Goal: Information Seeking & Learning: Learn about a topic

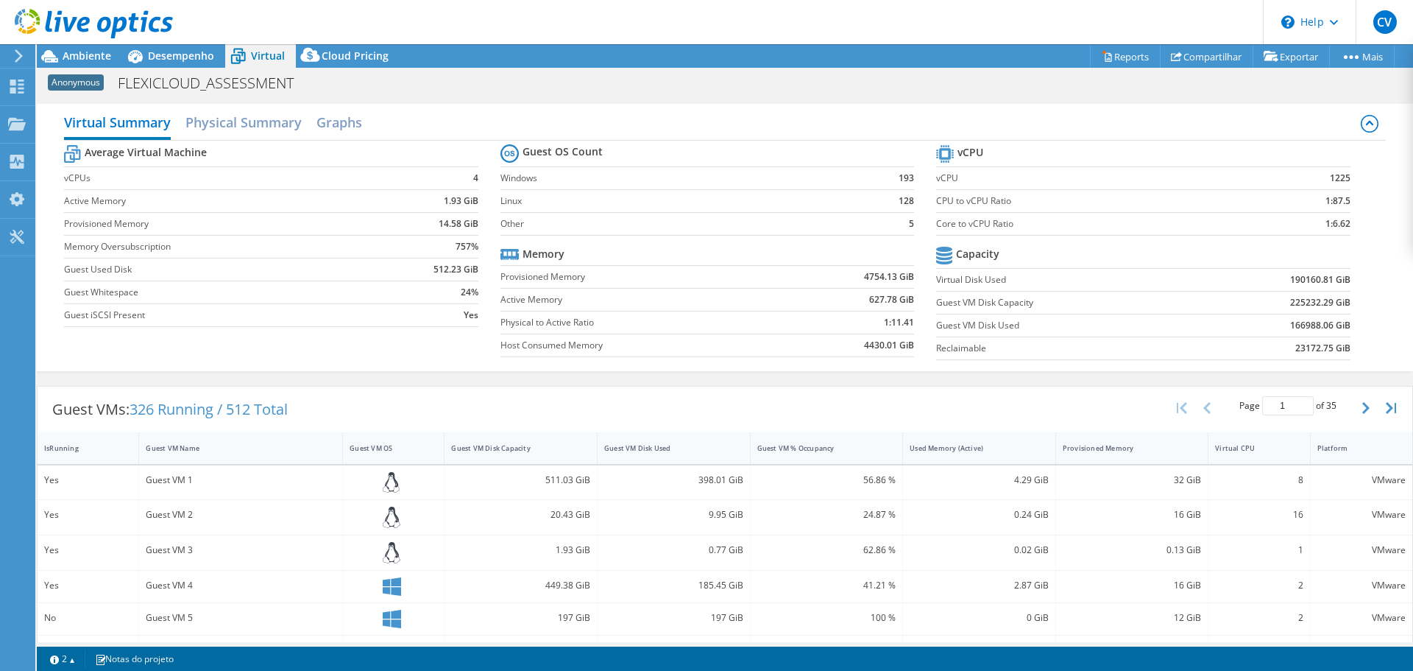
select select "USD"
click at [59, 10] on icon at bounding box center [94, 24] width 158 height 30
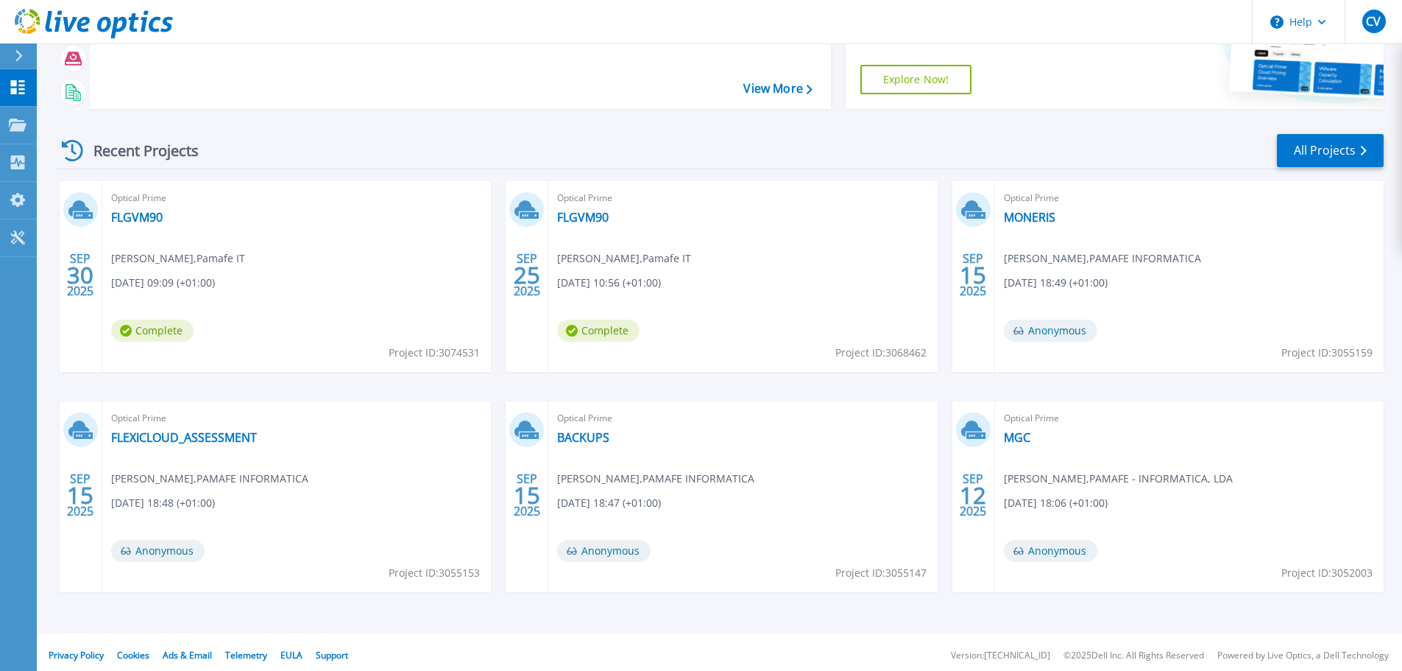
scroll to position [139, 0]
click at [580, 434] on link "BACKUPS" at bounding box center [583, 436] width 52 height 15
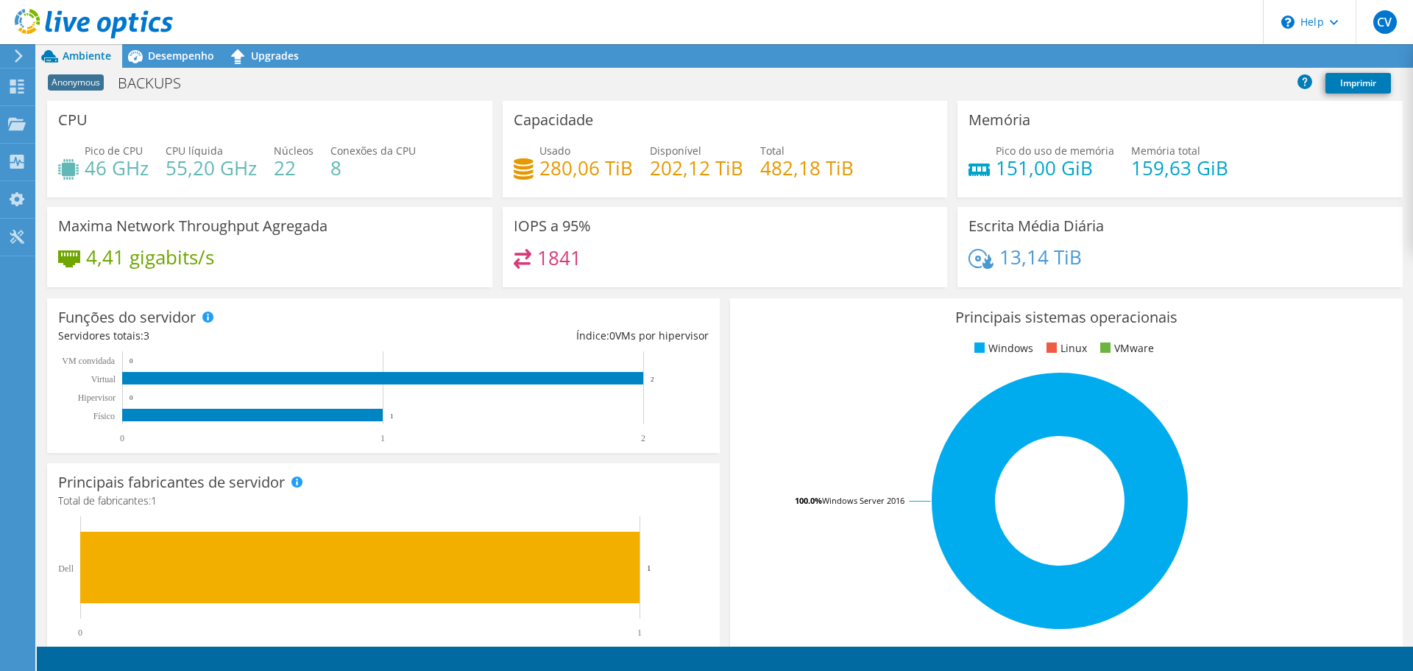
click at [669, 160] on h4 "202,12 TiB" at bounding box center [696, 168] width 93 height 16
click at [161, 47] on div at bounding box center [86, 24] width 173 height 49
click at [161, 49] on span "Desempenho" at bounding box center [181, 56] width 66 height 14
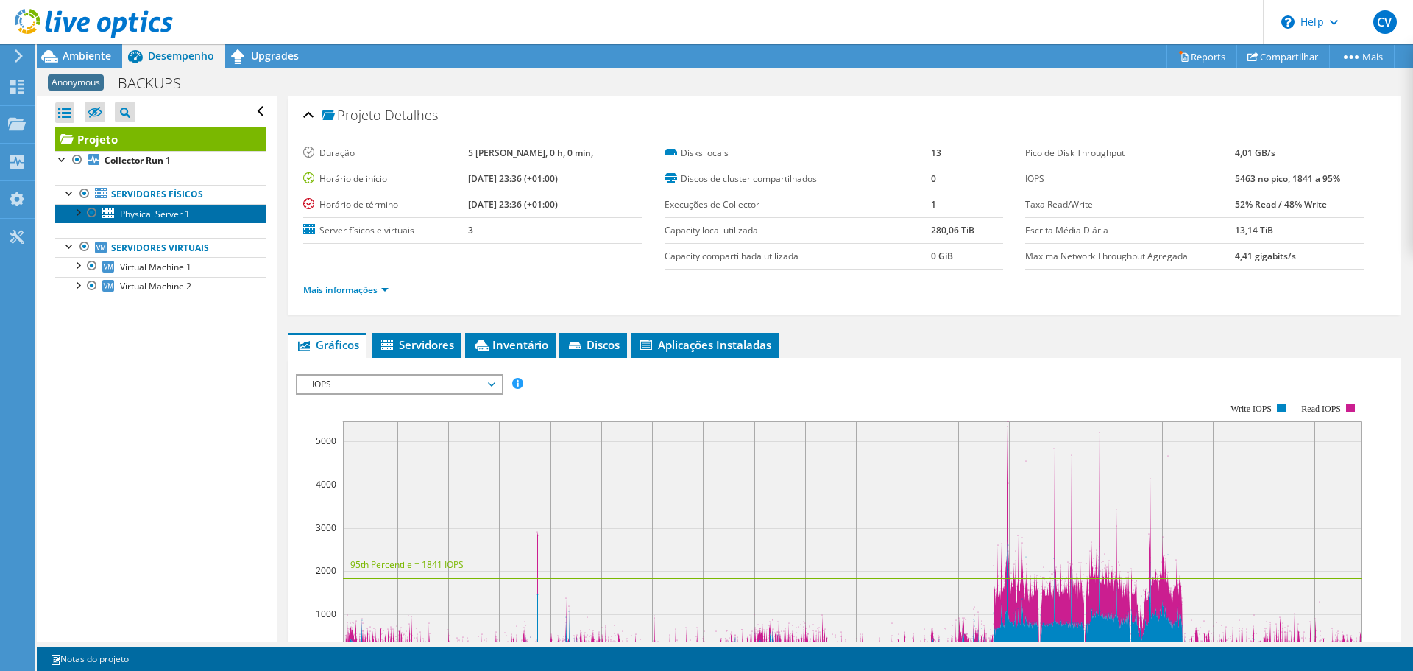
click at [146, 218] on span "Physical Server 1" at bounding box center [155, 214] width 70 height 13
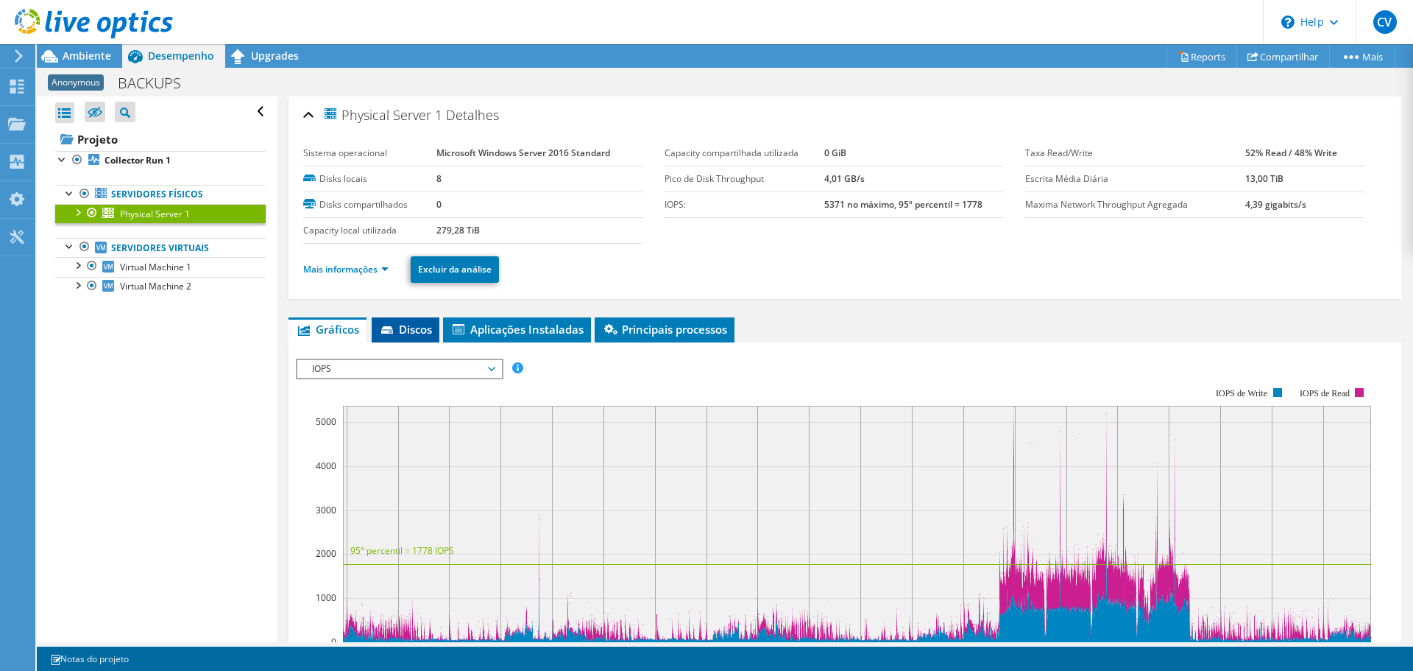
click at [401, 322] on span "Discos" at bounding box center [405, 329] width 53 height 15
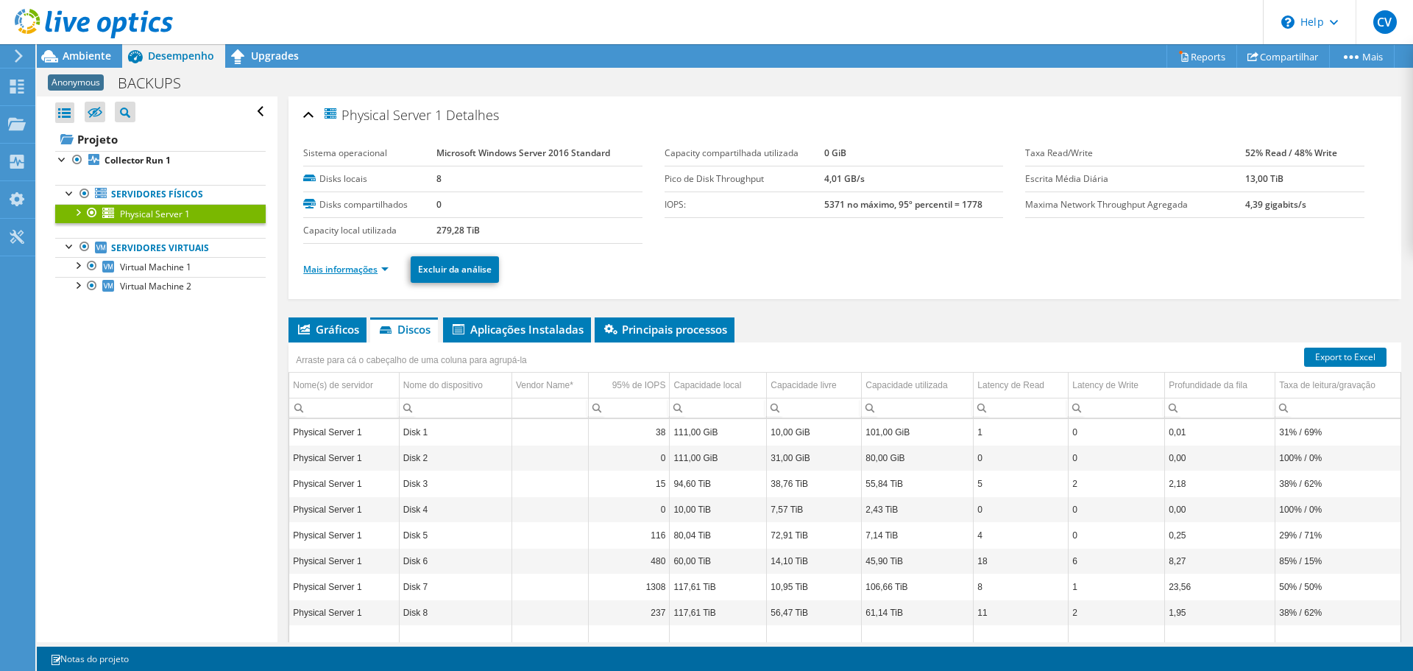
click at [330, 270] on link "Mais informações" at bounding box center [345, 269] width 85 height 13
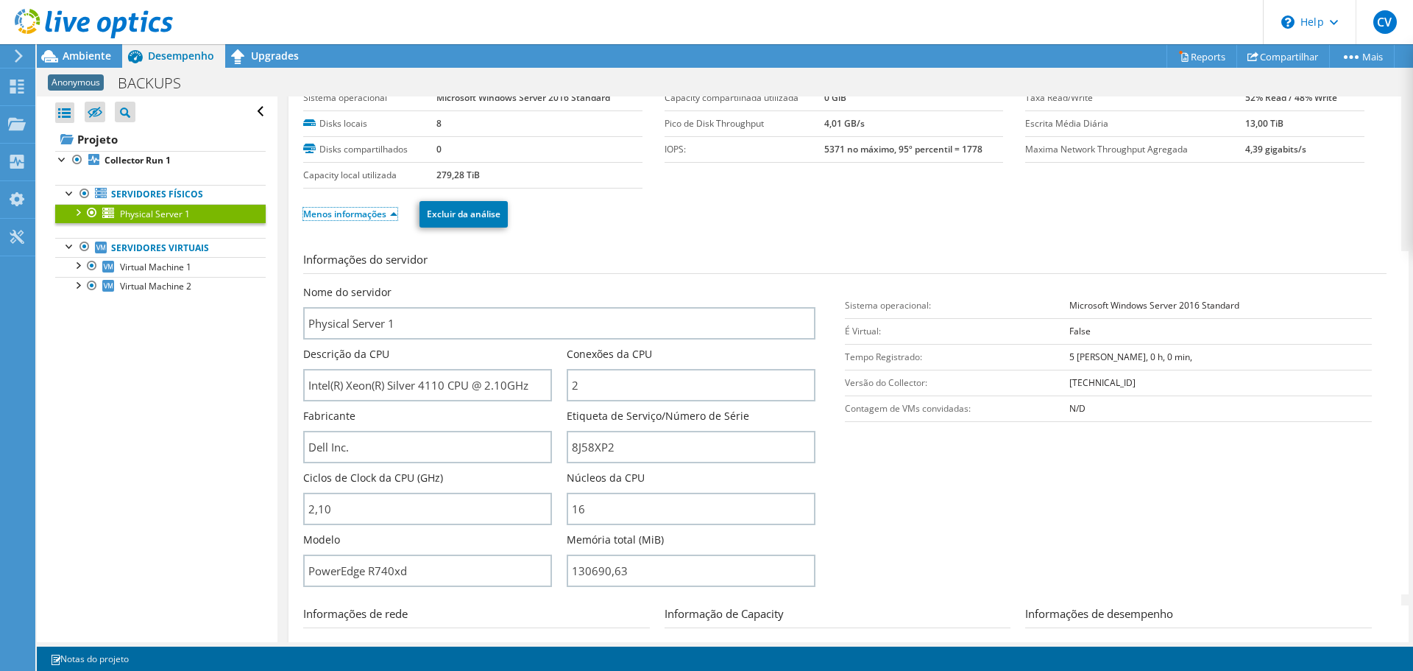
scroll to position [56, 0]
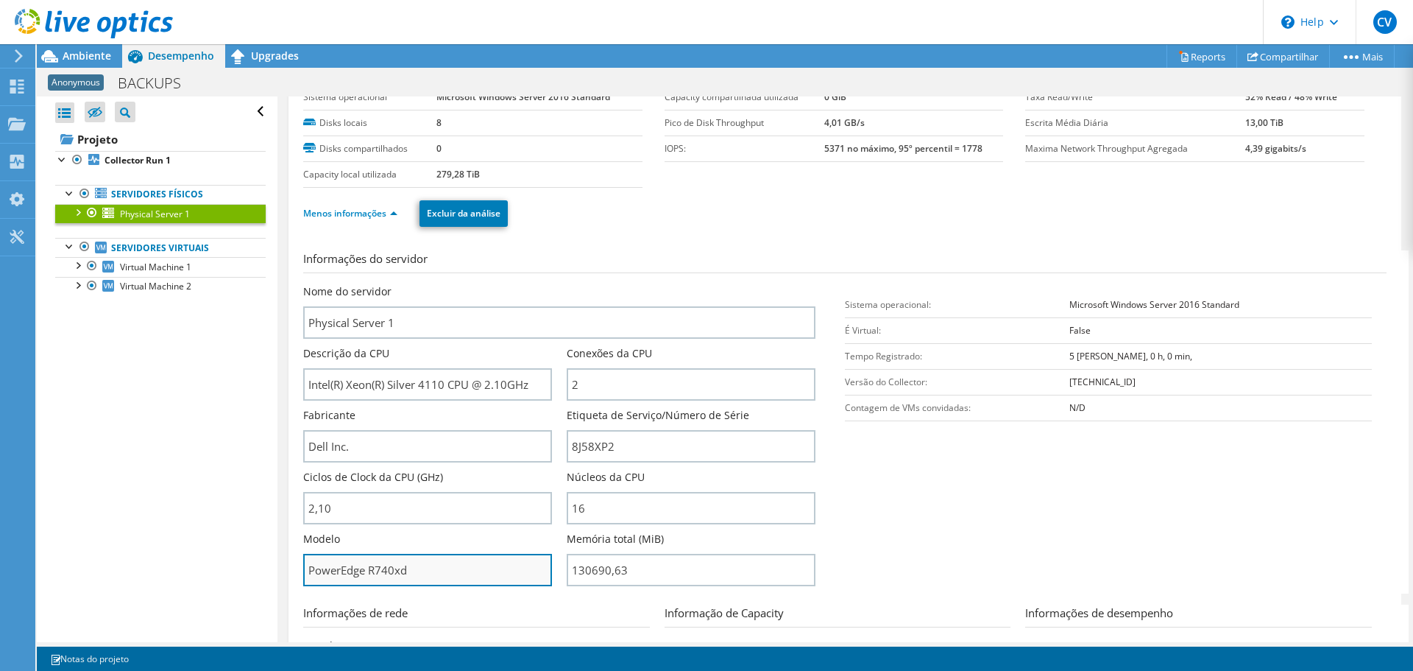
click at [376, 562] on input "PowerEdge R740xd" at bounding box center [427, 570] width 249 height 32
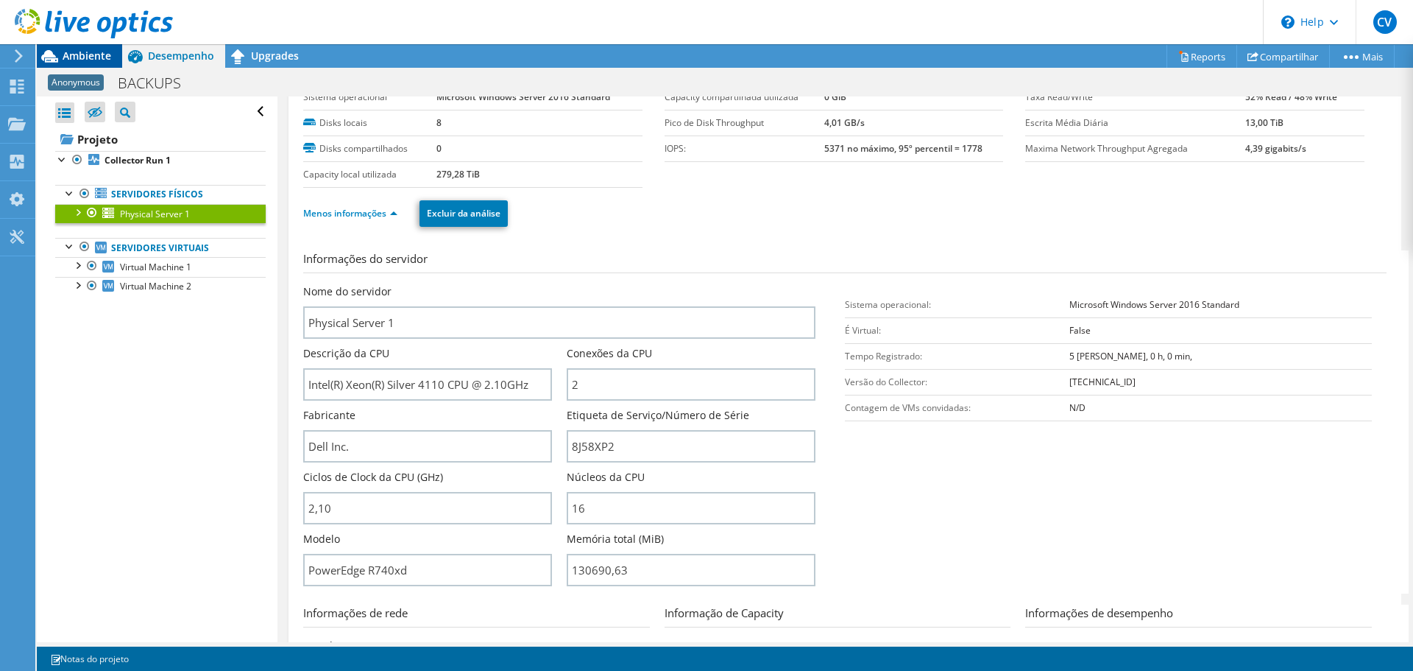
click at [89, 55] on span "Ambiente" at bounding box center [87, 56] width 49 height 14
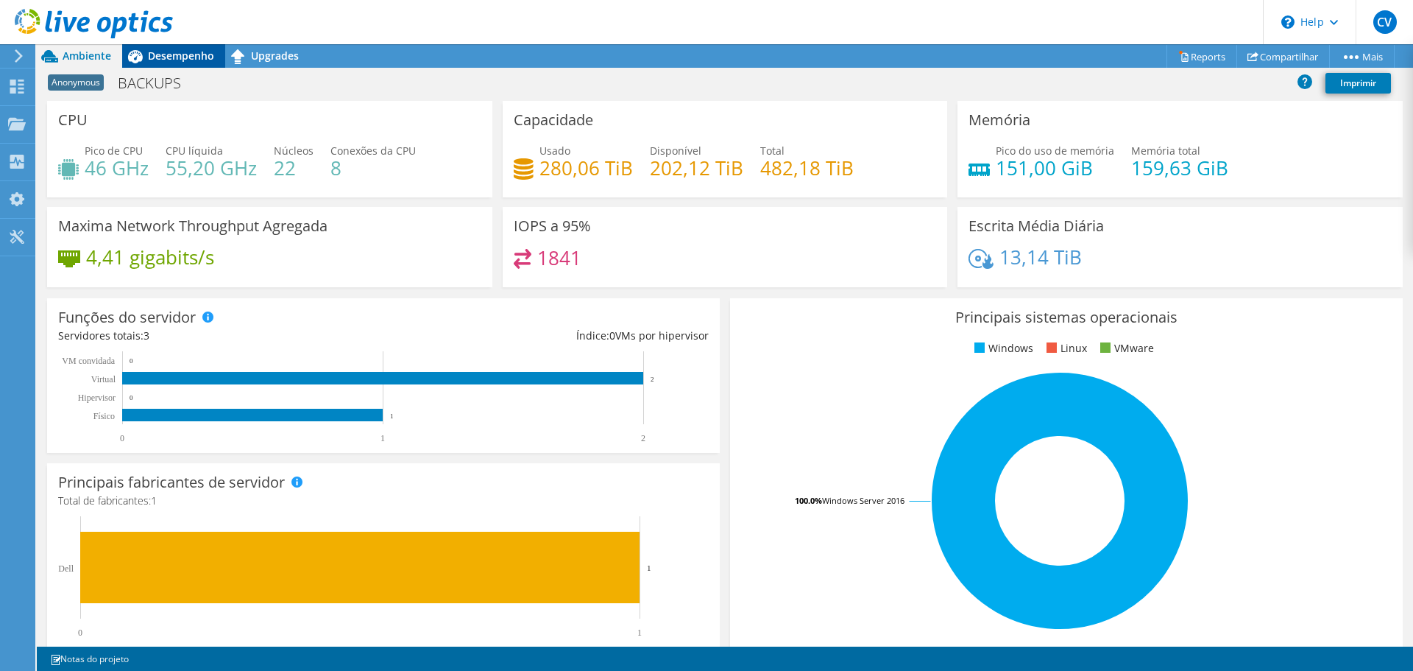
click at [141, 58] on icon at bounding box center [135, 56] width 15 height 13
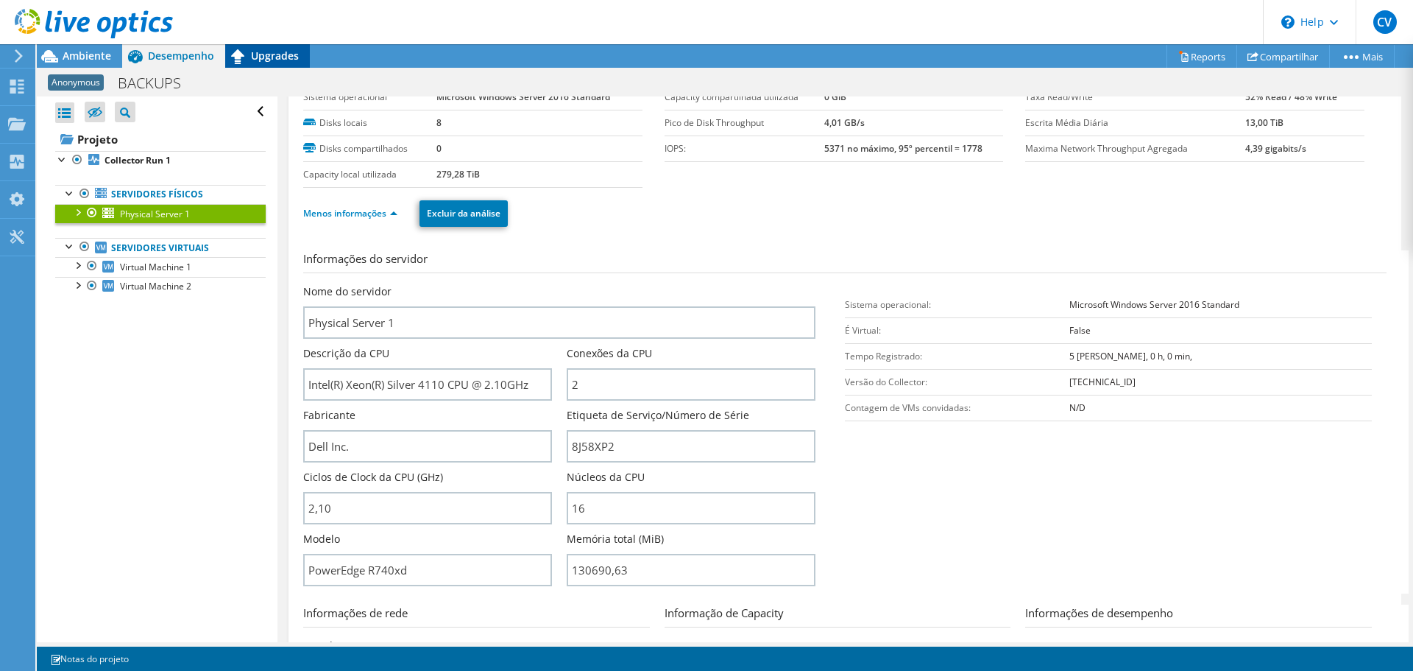
click at [261, 61] on span "Upgrades" at bounding box center [275, 56] width 48 height 14
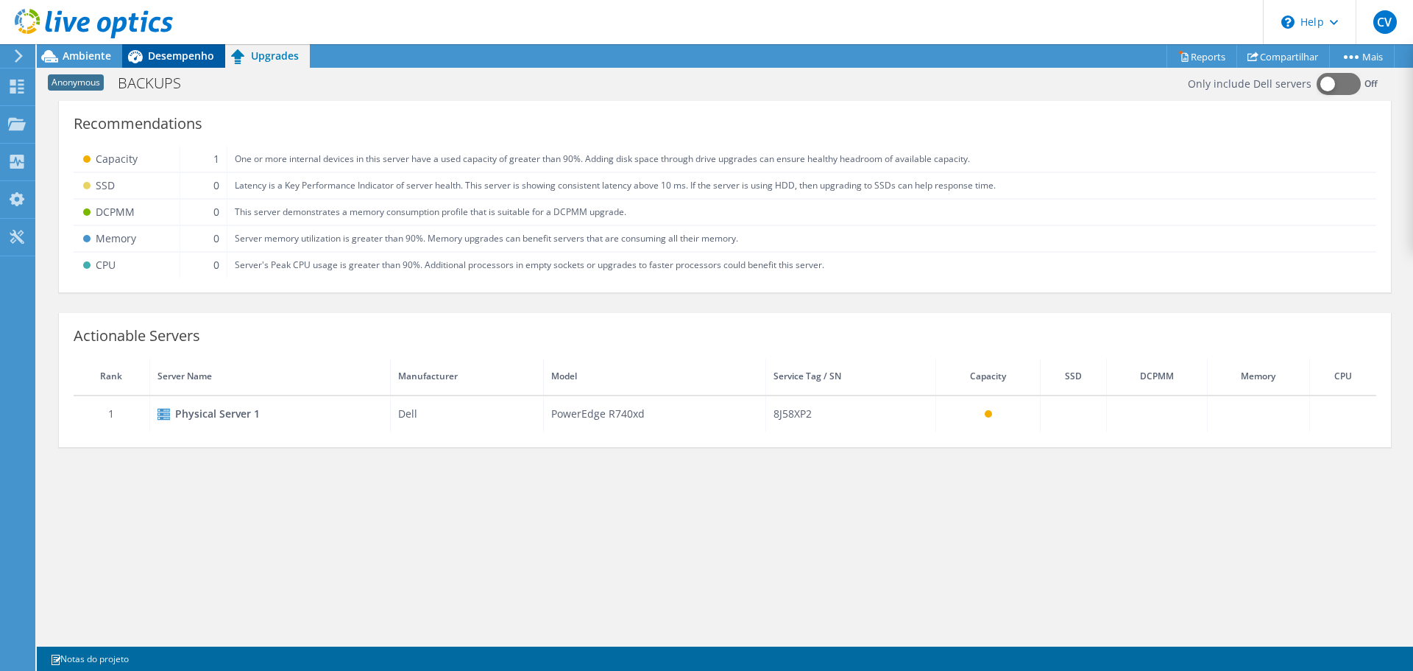
click at [146, 57] on icon at bounding box center [135, 56] width 26 height 26
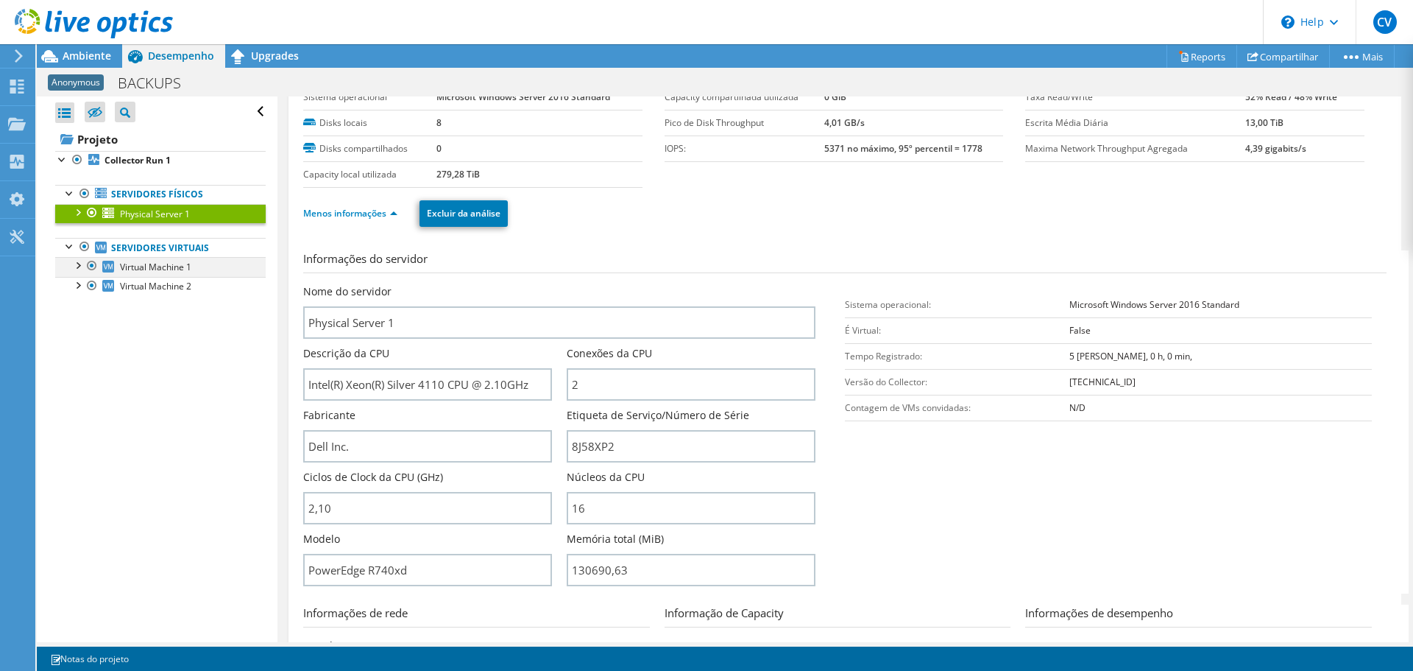
click at [78, 271] on div at bounding box center [77, 264] width 15 height 15
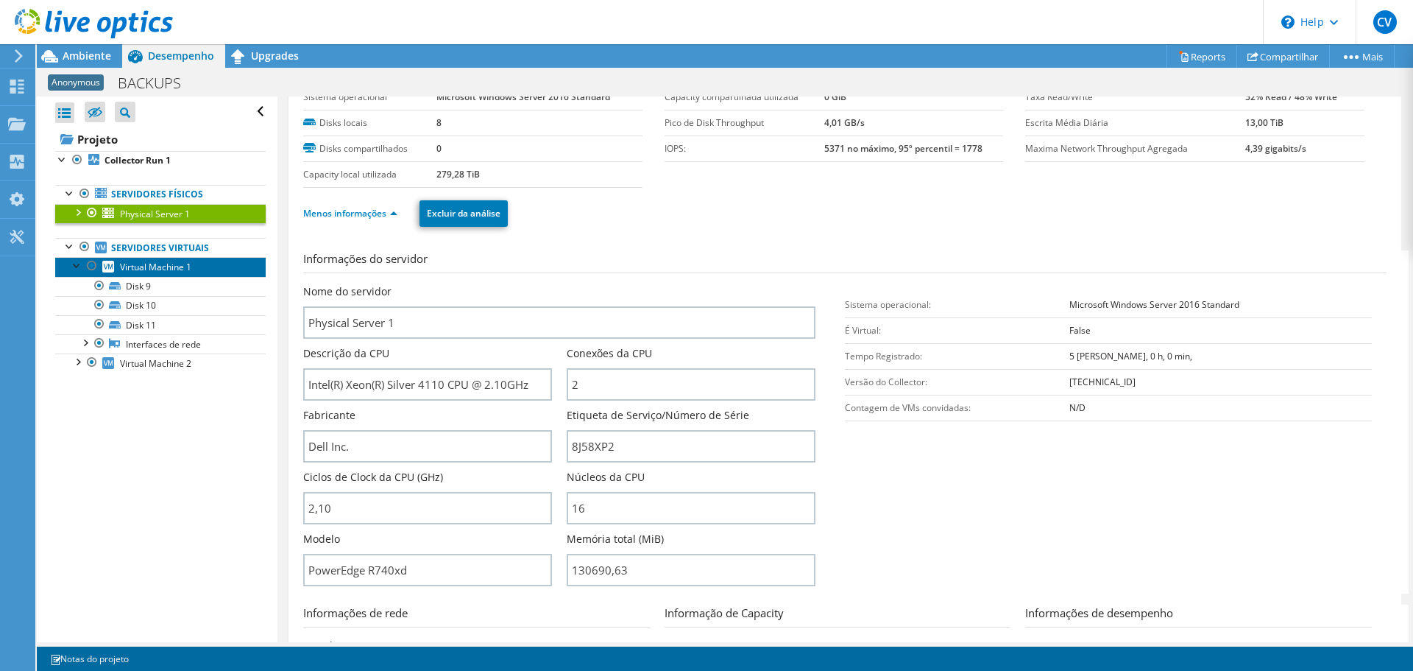
click at [141, 263] on span "Virtual Machine 1" at bounding box center [155, 267] width 71 height 13
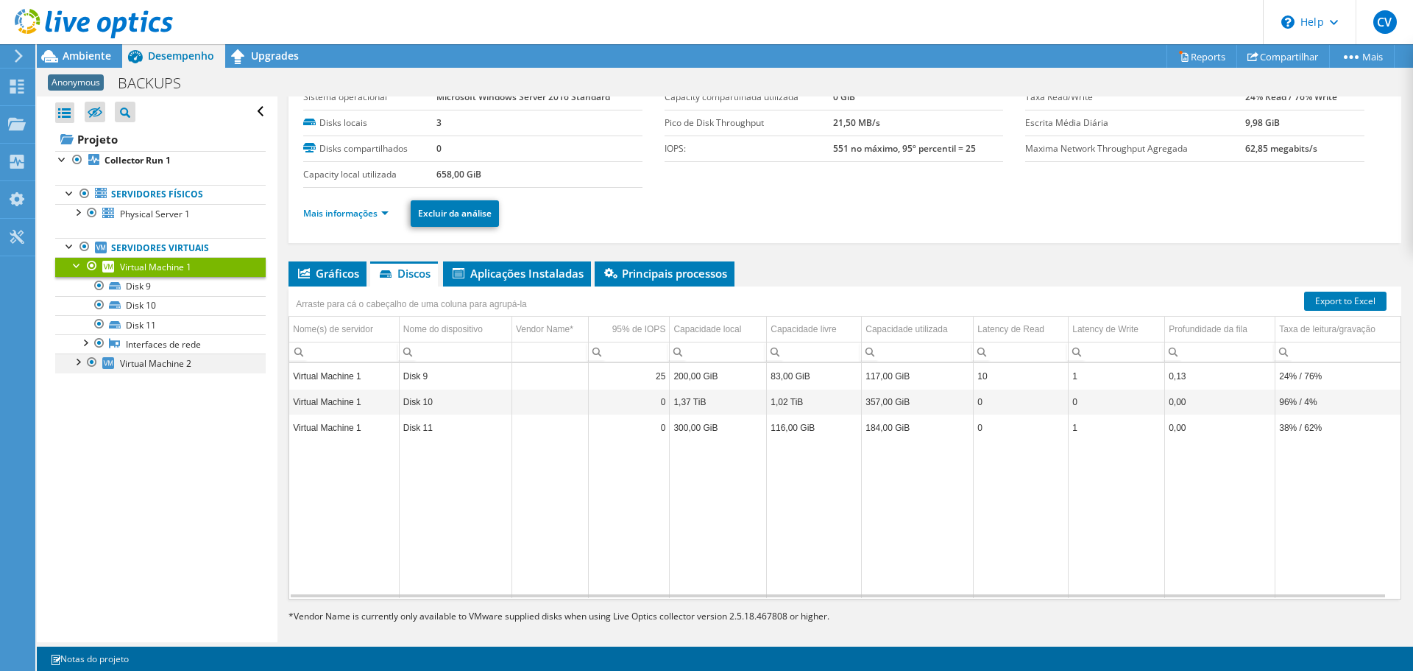
click at [77, 364] on div at bounding box center [77, 360] width 15 height 15
click at [328, 274] on span "Gráficos" at bounding box center [327, 273] width 63 height 15
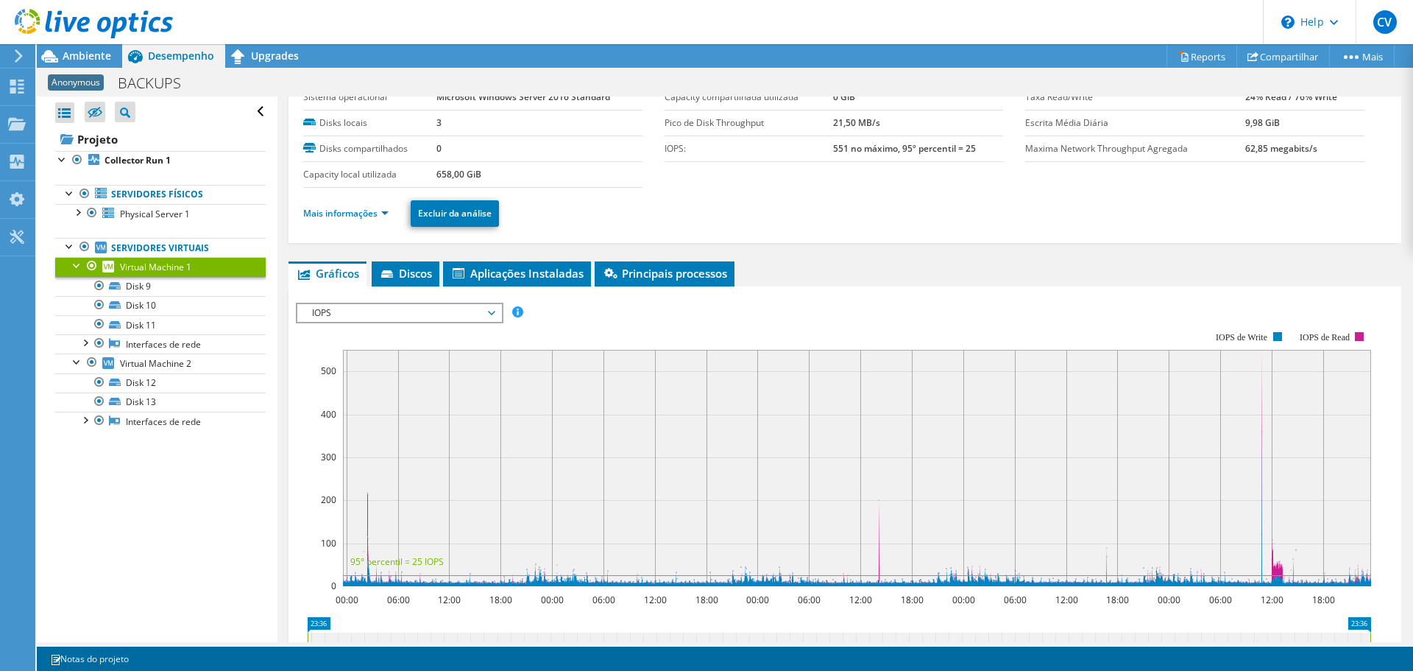
click at [467, 309] on span "IOPS" at bounding box center [399, 313] width 189 height 18
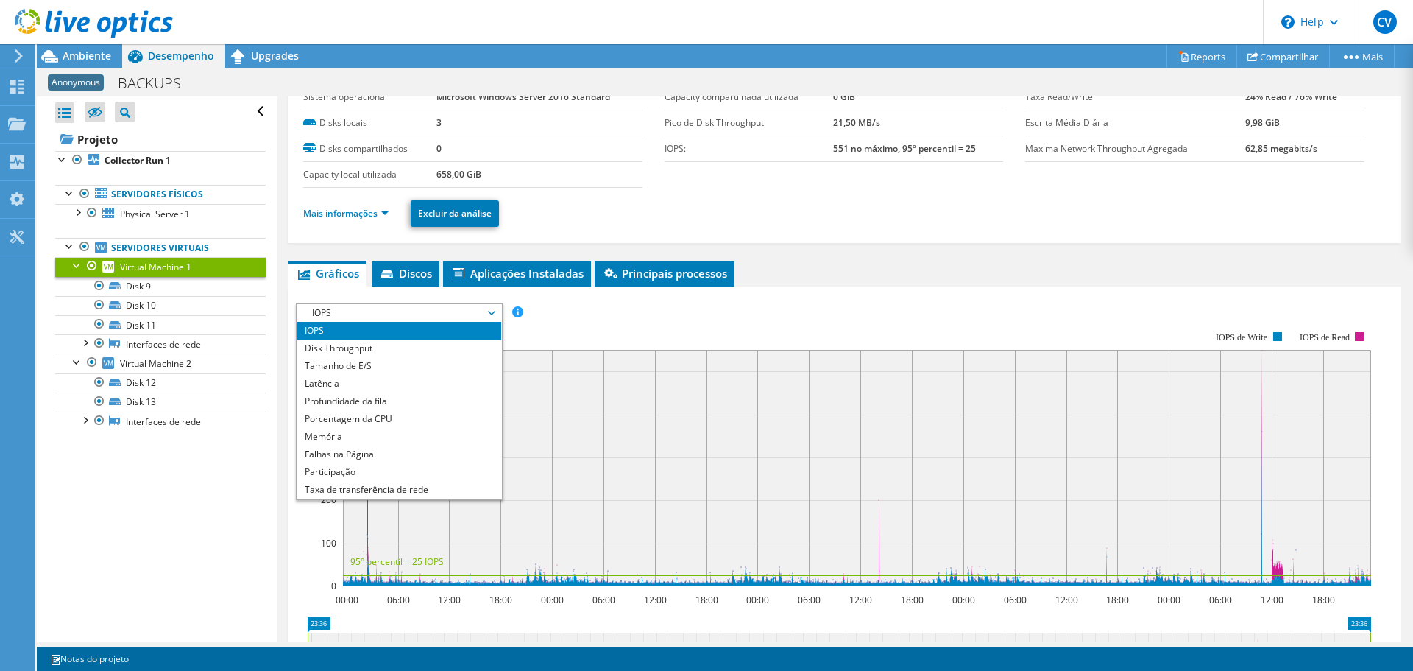
click at [806, 286] on div "IOPS Disk Throughput Tamanho de E/S Latência Profundidade da fila Porcentagem d…" at bounding box center [845, 545] width 1098 height 519
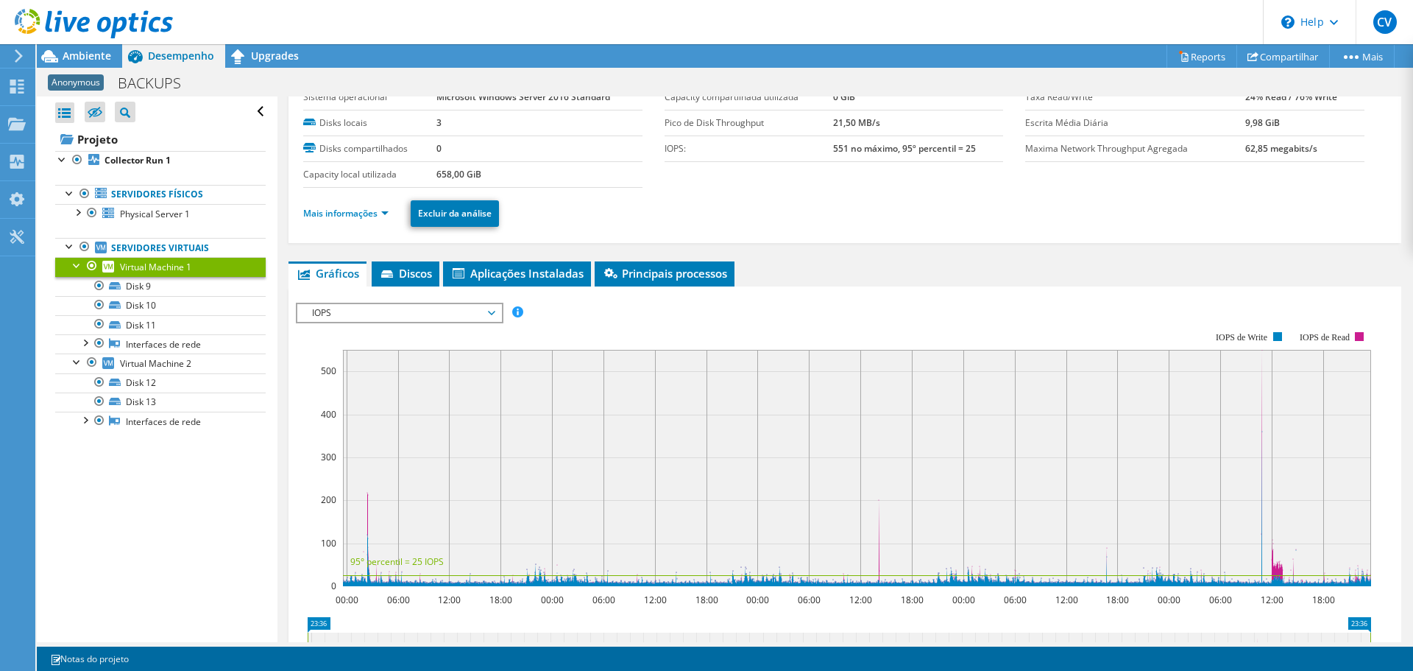
scroll to position [0, 0]
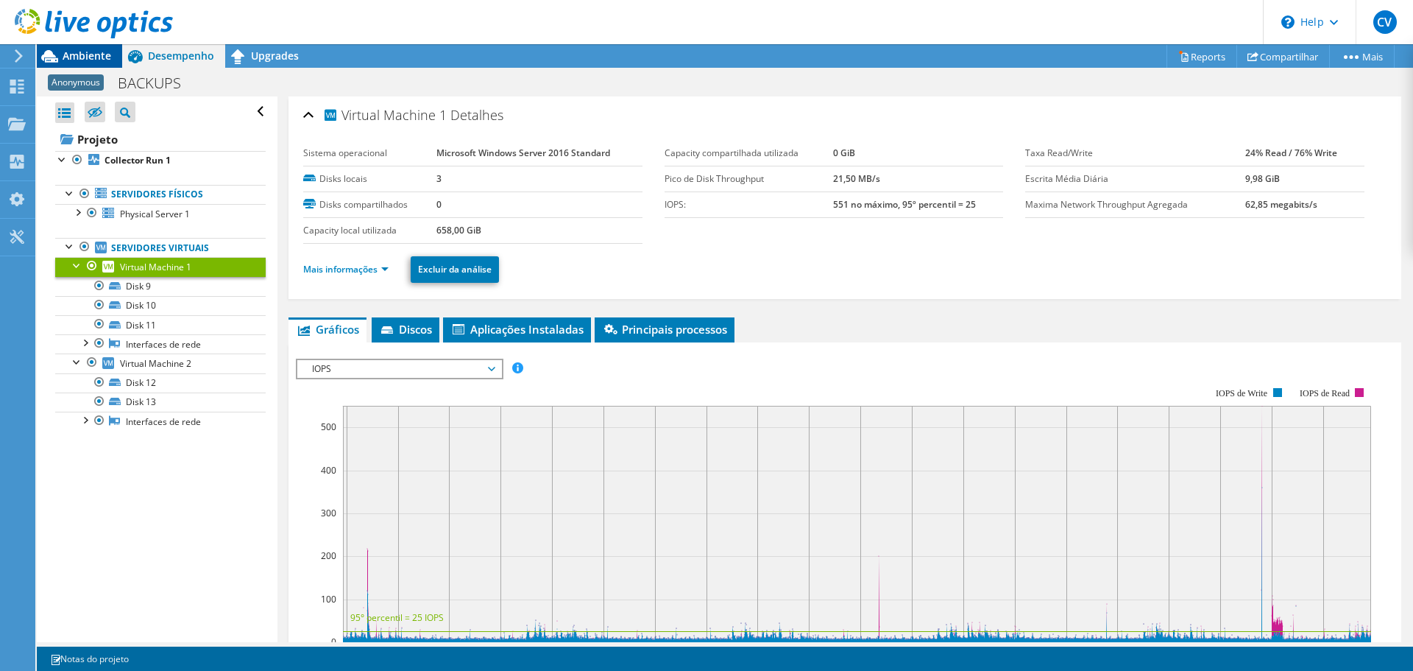
click at [74, 58] on span "Ambiente" at bounding box center [87, 56] width 49 height 14
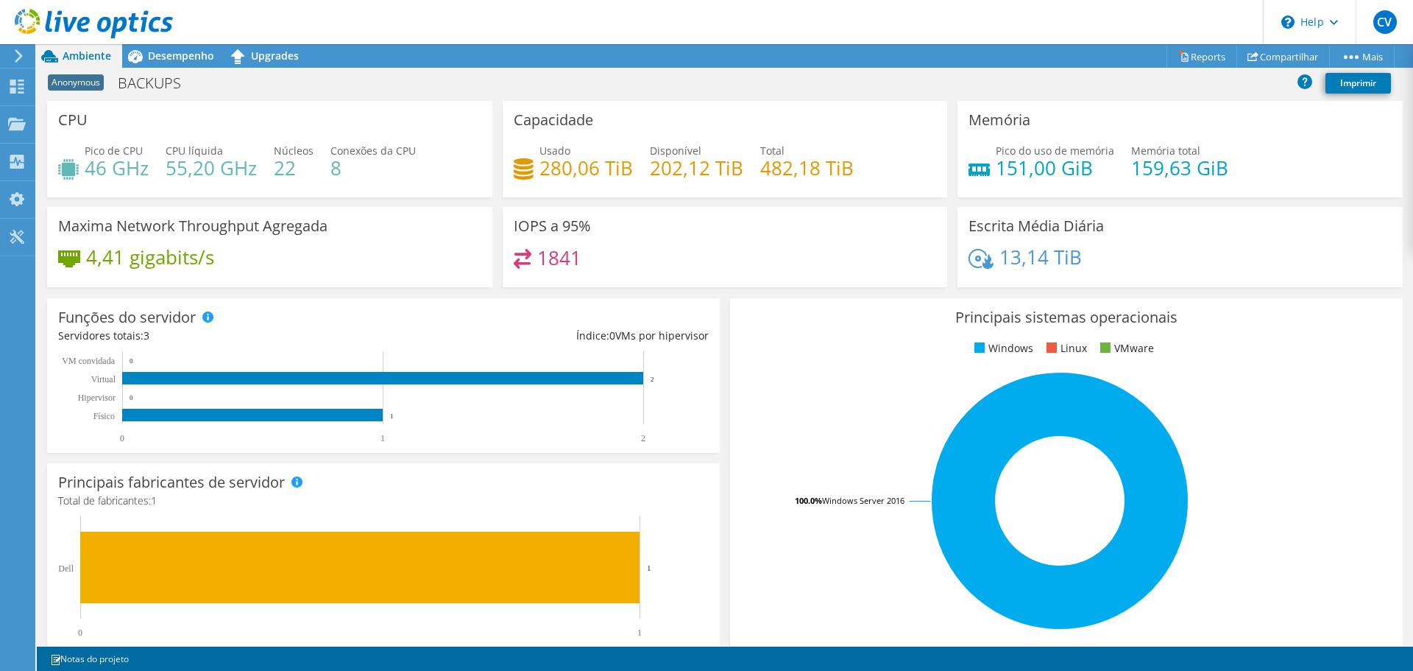
click at [651, 174] on h4 "202,12 TiB" at bounding box center [696, 168] width 93 height 16
click at [172, 65] on div "Desempenho" at bounding box center [173, 56] width 103 height 24
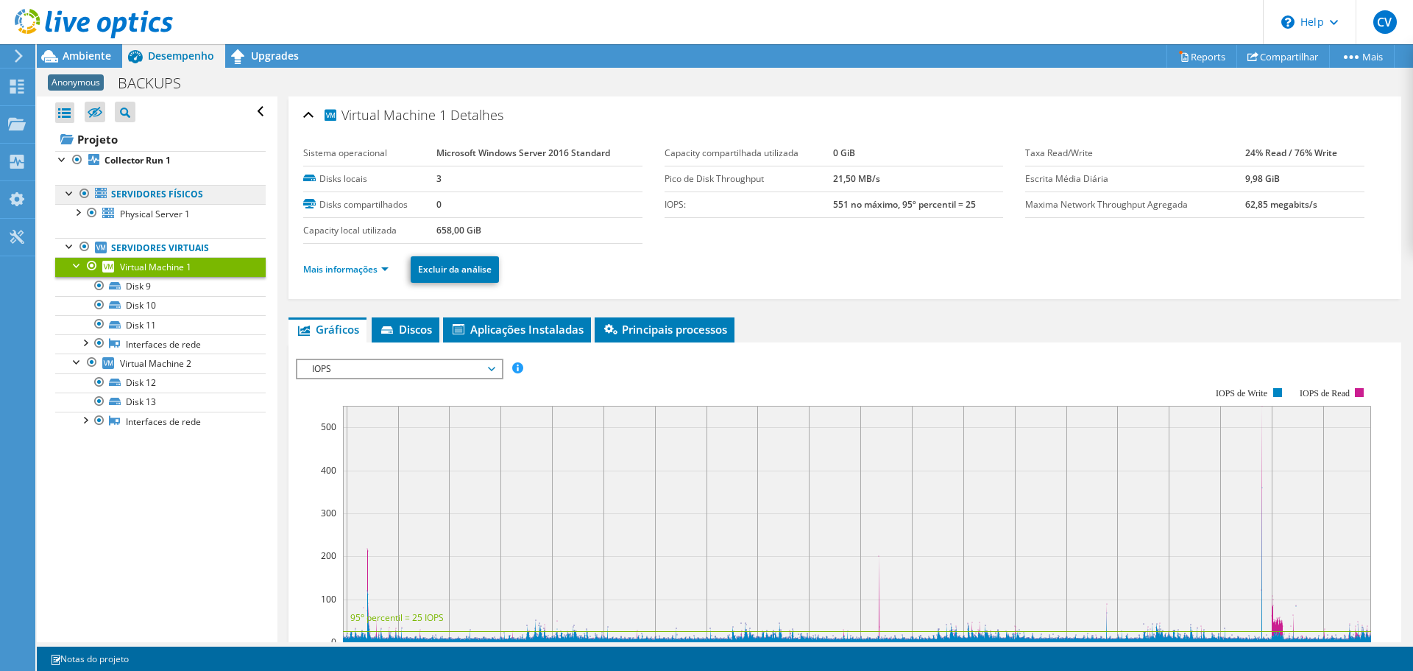
click at [152, 202] on link "Servidores físicos" at bounding box center [160, 194] width 211 height 19
click at [158, 213] on span "Physical Server 1" at bounding box center [155, 214] width 70 height 13
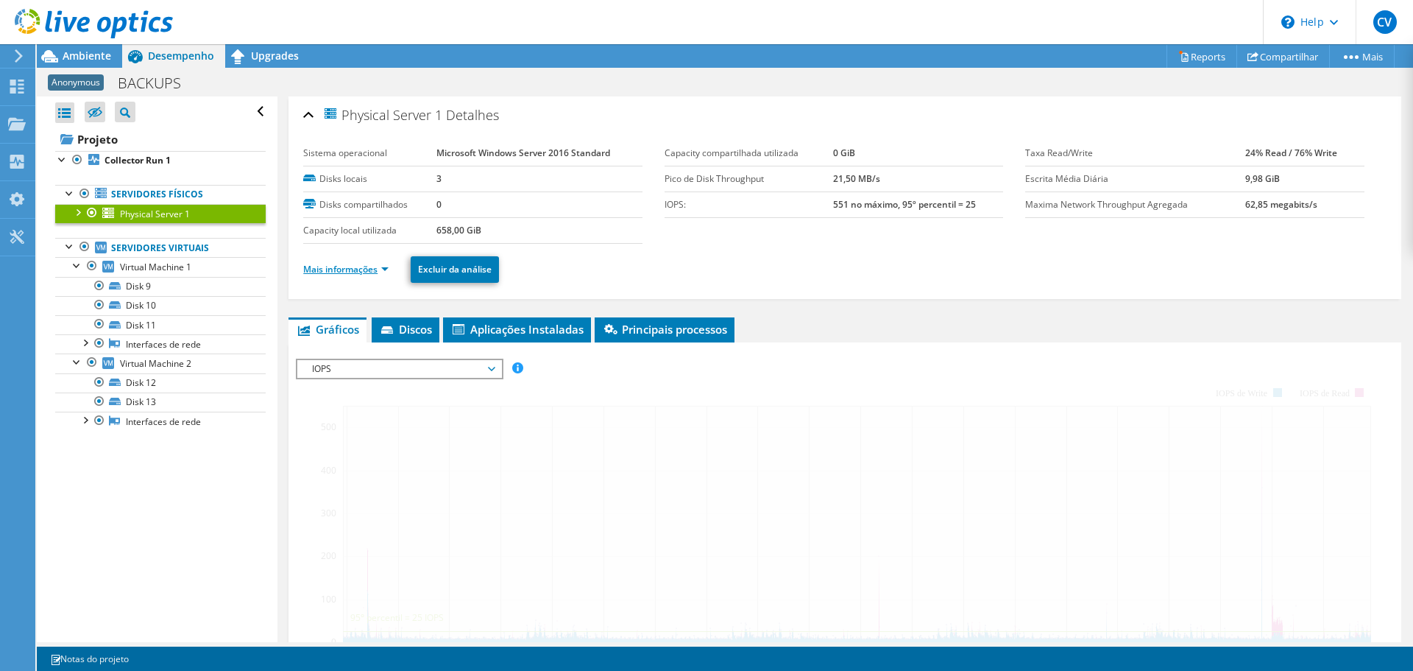
click at [329, 269] on link "Mais informações" at bounding box center [345, 269] width 85 height 13
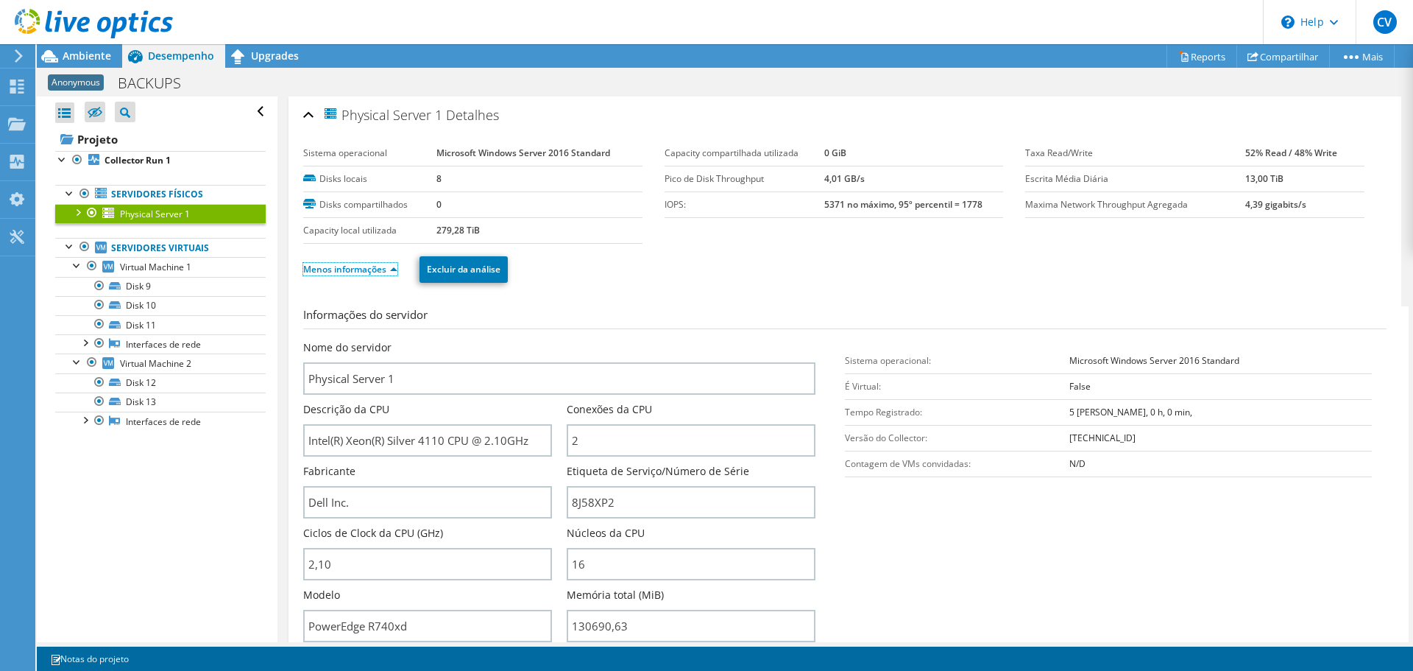
click at [329, 269] on link "Menos informações" at bounding box center [350, 269] width 94 height 13
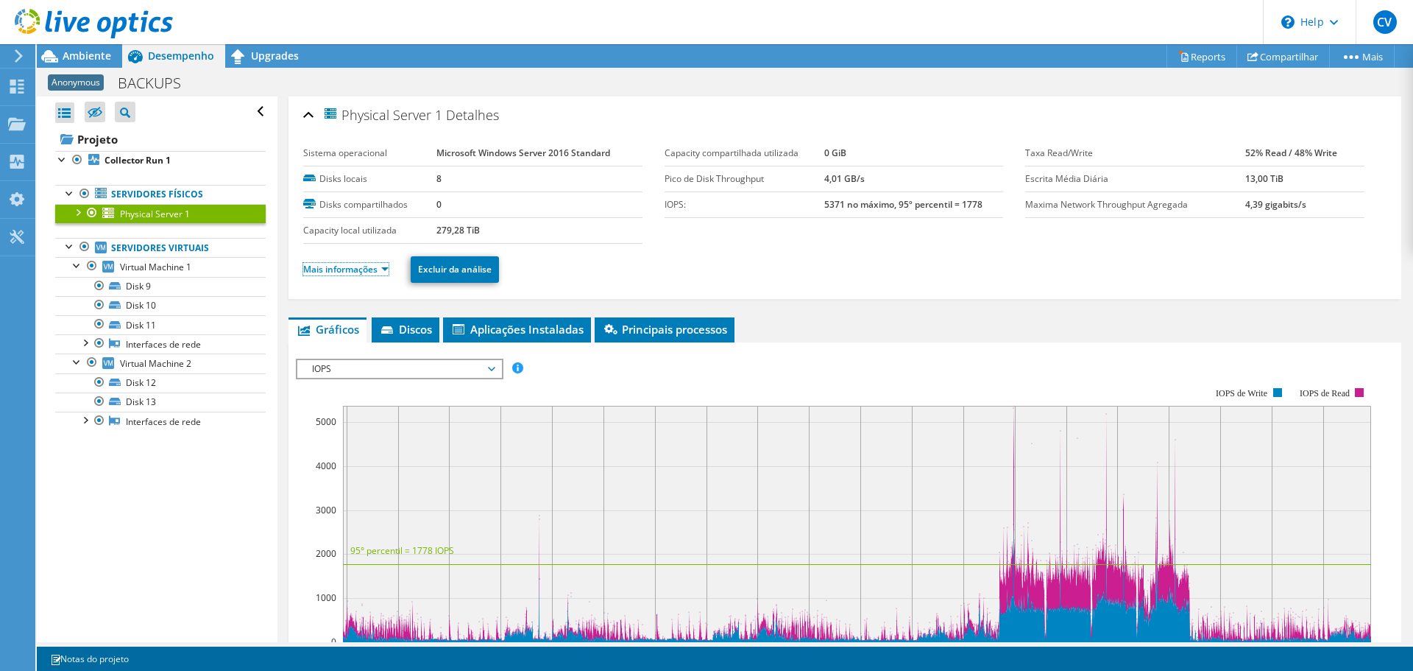
click at [329, 269] on link "Mais informações" at bounding box center [345, 269] width 85 height 13
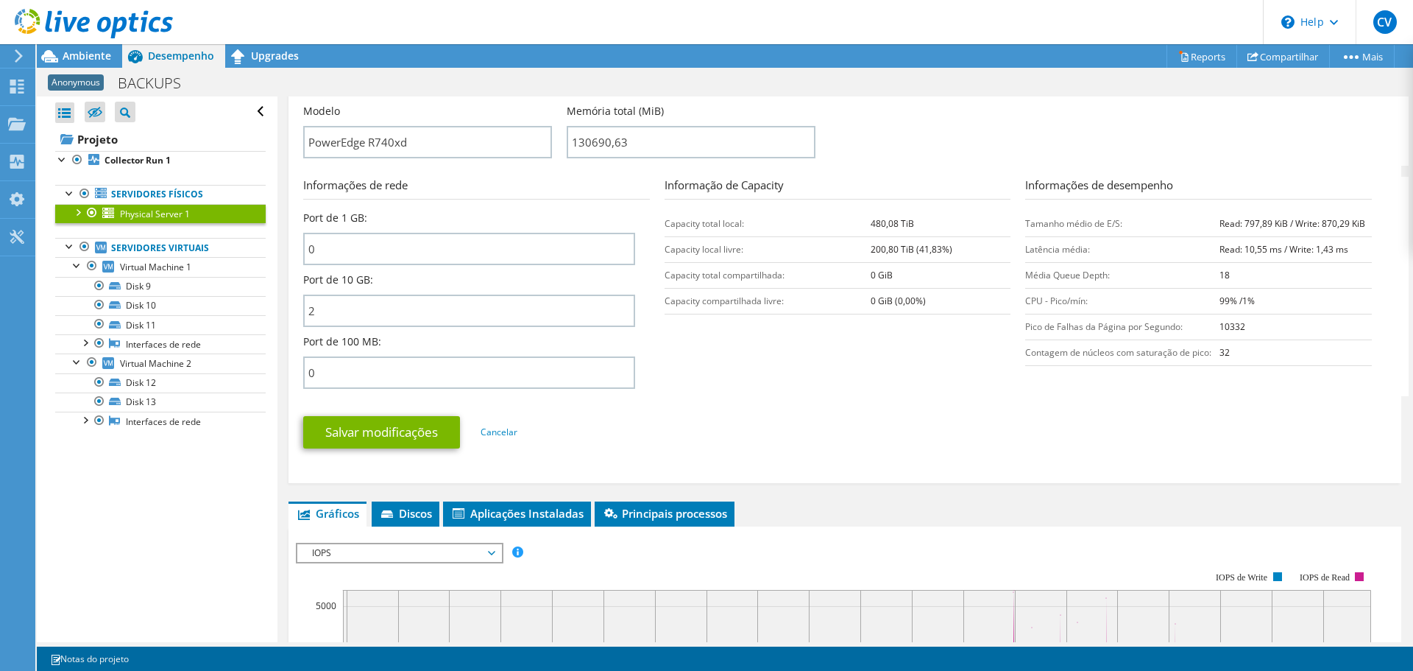
scroll to position [319, 0]
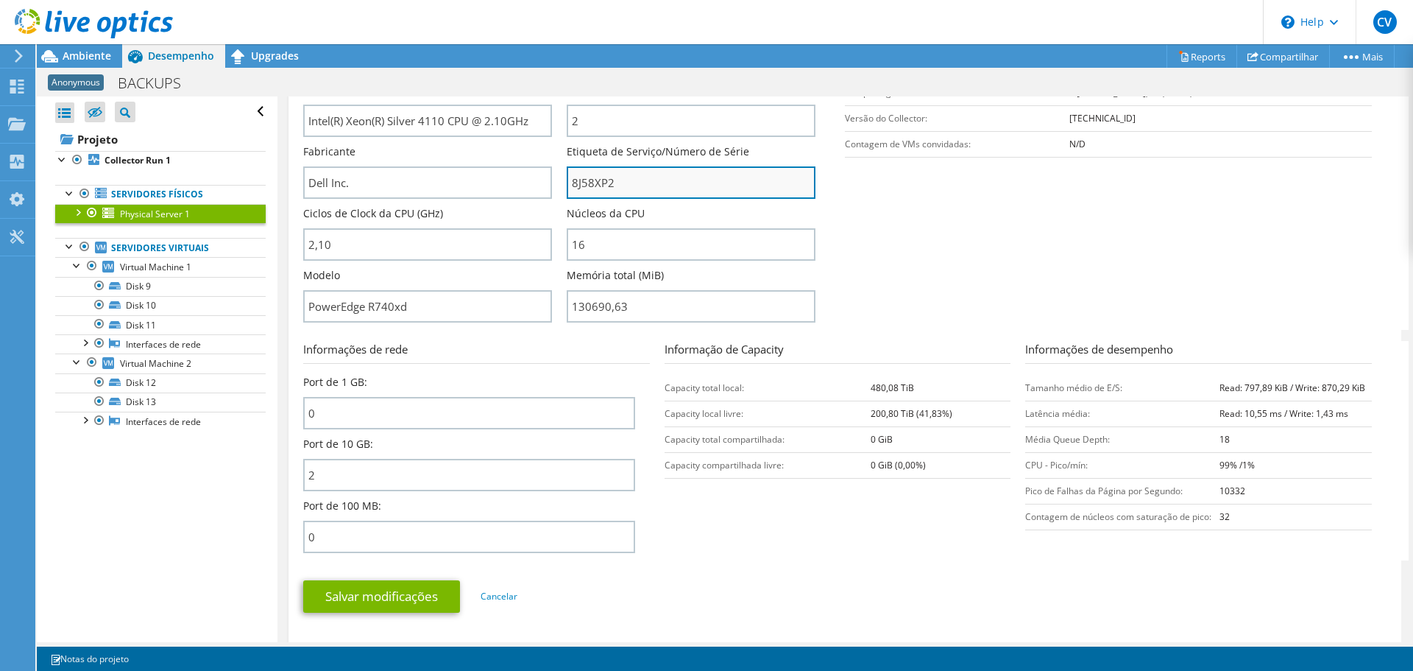
click at [601, 172] on input "8J58XP2" at bounding box center [691, 182] width 249 height 32
